Goal: Find specific page/section: Find specific page/section

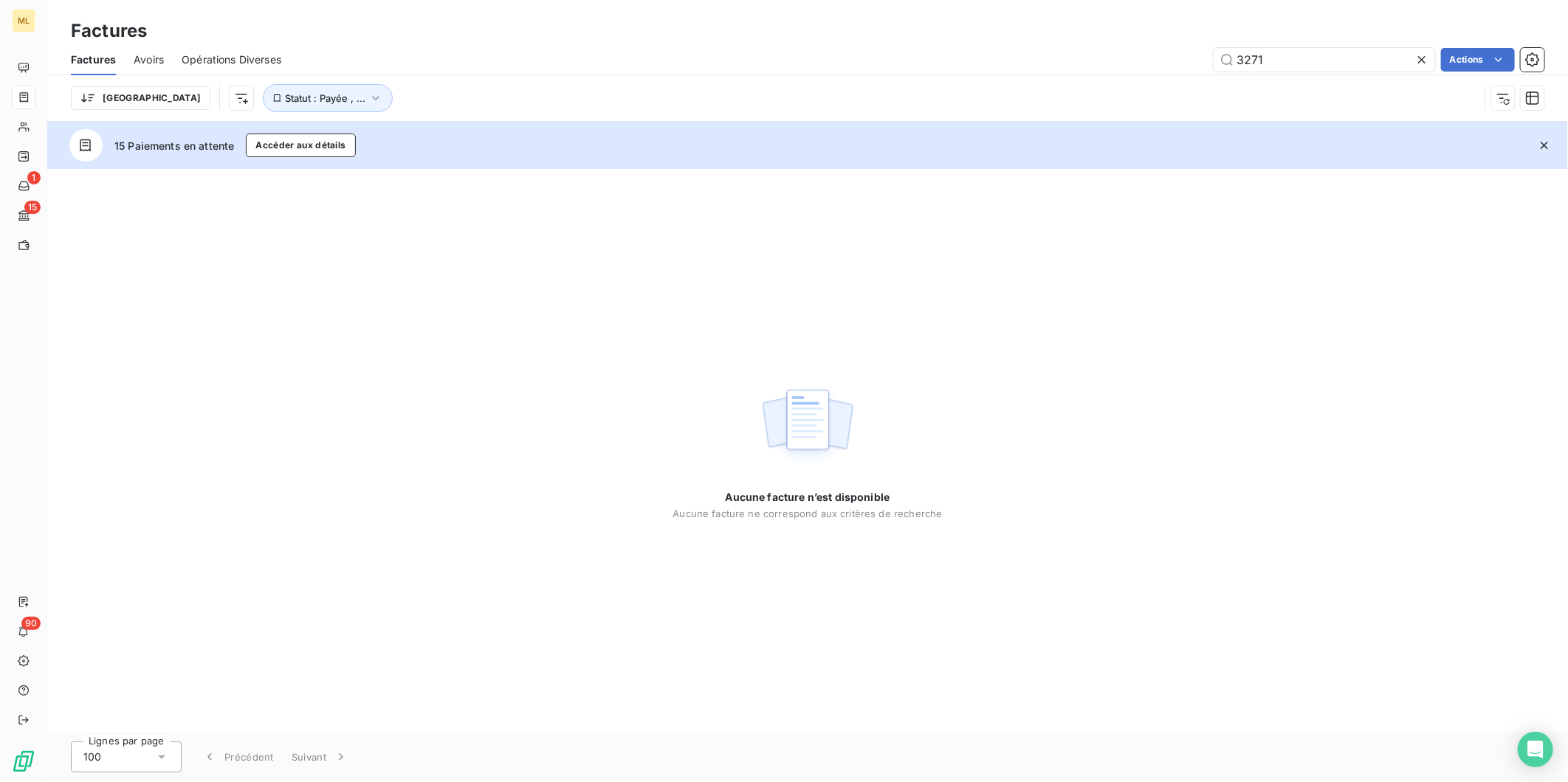
drag, startPoint x: 1280, startPoint y: 57, endPoint x: 1154, endPoint y: 80, distance: 128.1
click at [1160, 80] on div "Factures Avoirs Opérations Diverses 3271 Actions Trier Statut : Payée , ..." at bounding box center [808, 82] width 1521 height 76
type input "3805"
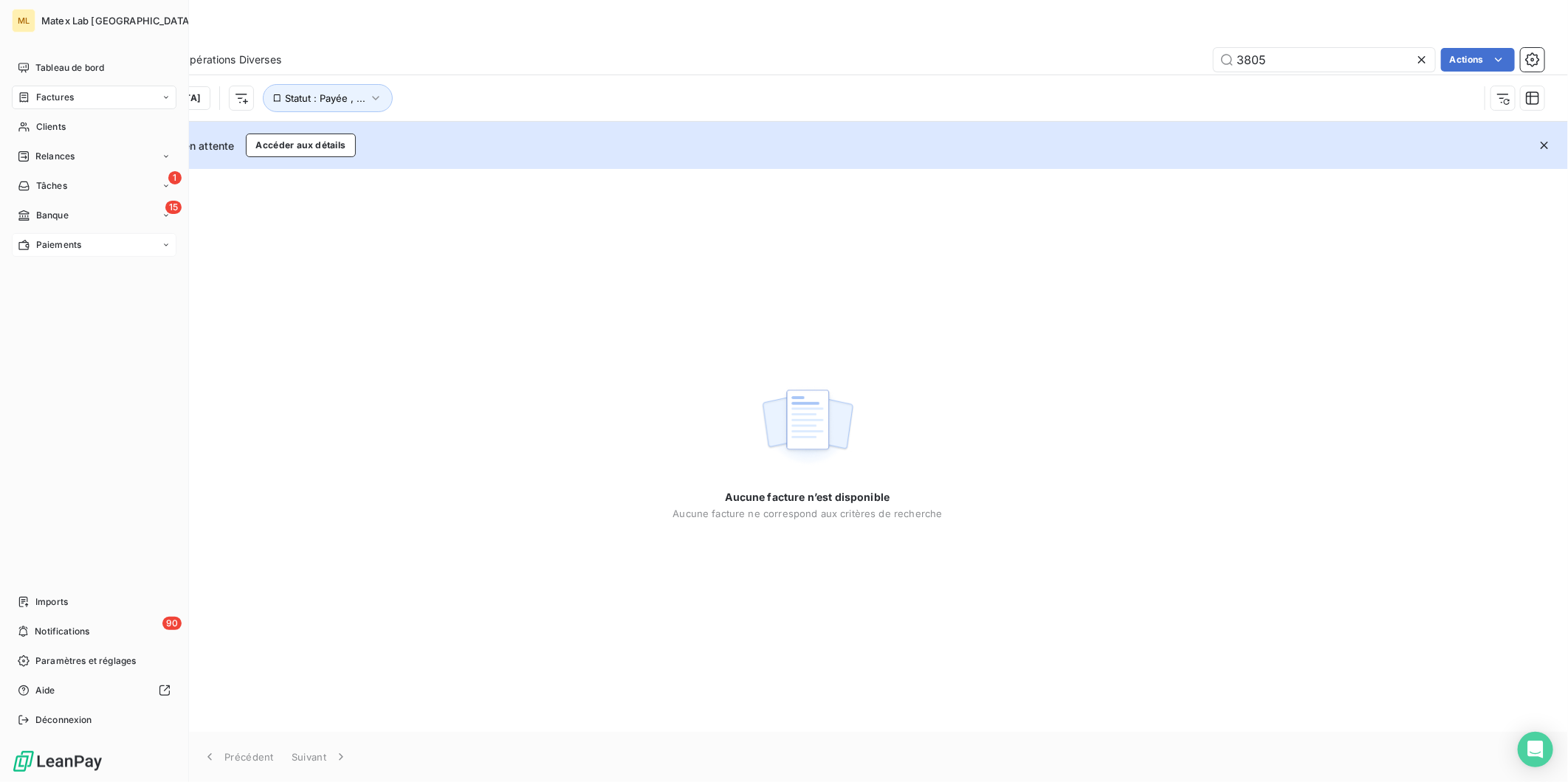
click at [62, 240] on span "Paiements" at bounding box center [58, 245] width 45 height 13
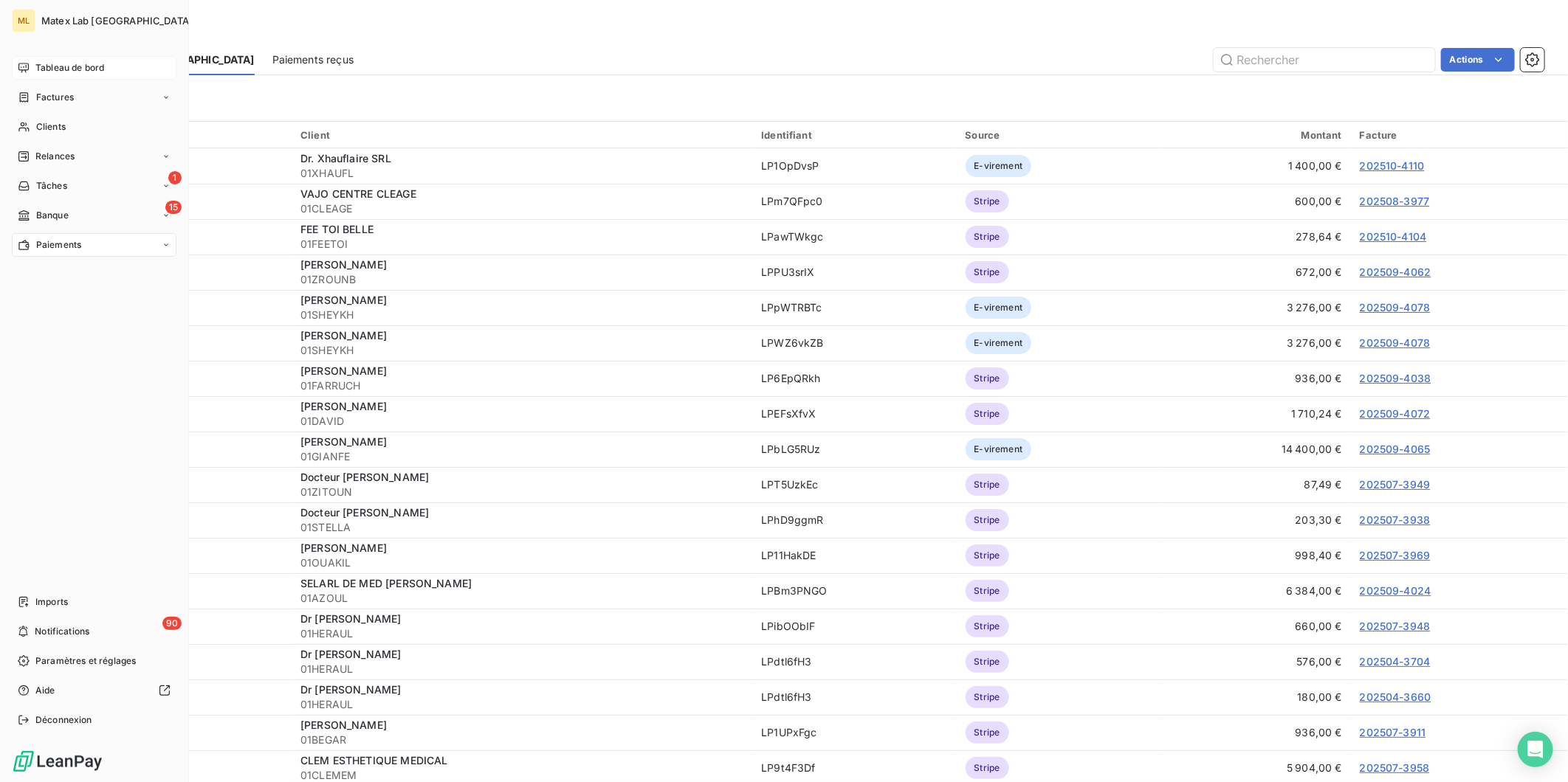
click at [86, 63] on span "Tableau de bord" at bounding box center [70, 68] width 69 height 13
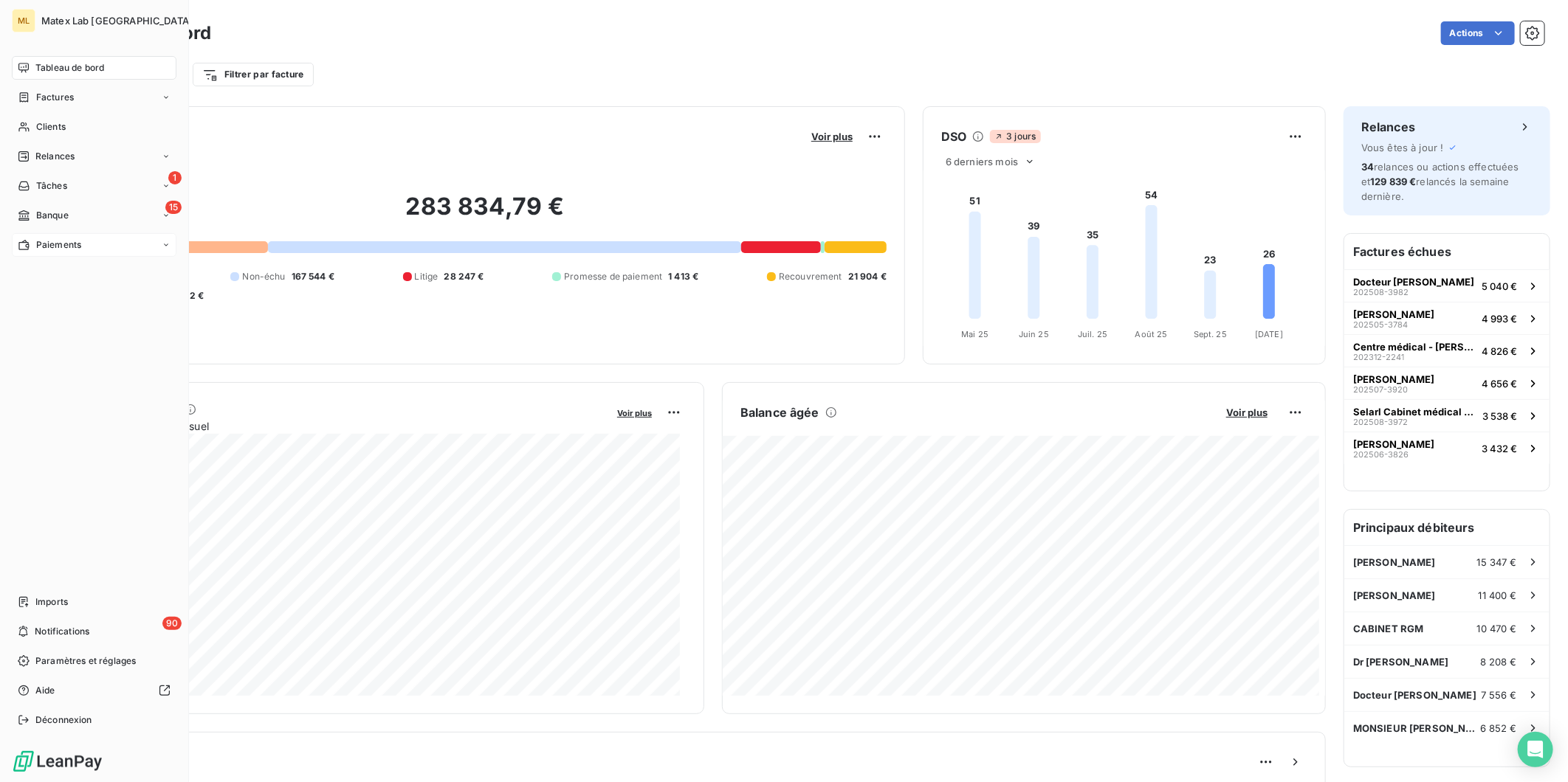
click at [63, 244] on span "Paiements" at bounding box center [58, 245] width 45 height 13
